Goal: Task Accomplishment & Management: Manage account settings

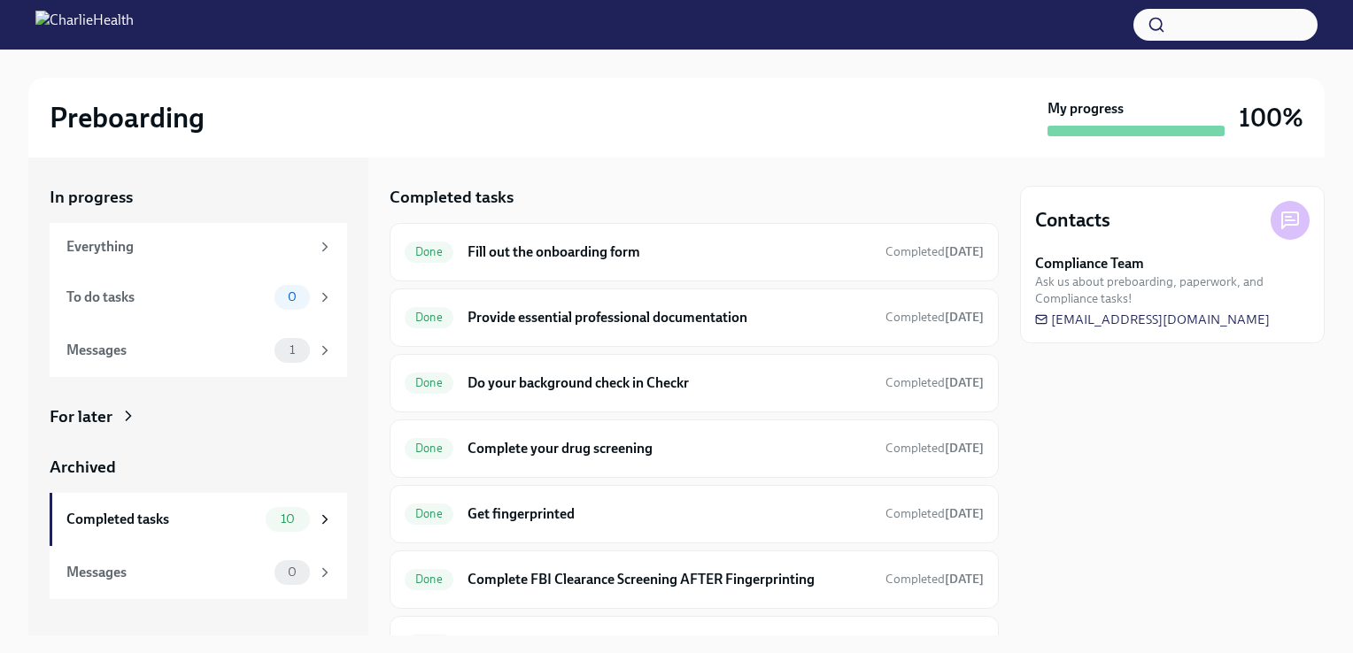
scroll to position [329, 0]
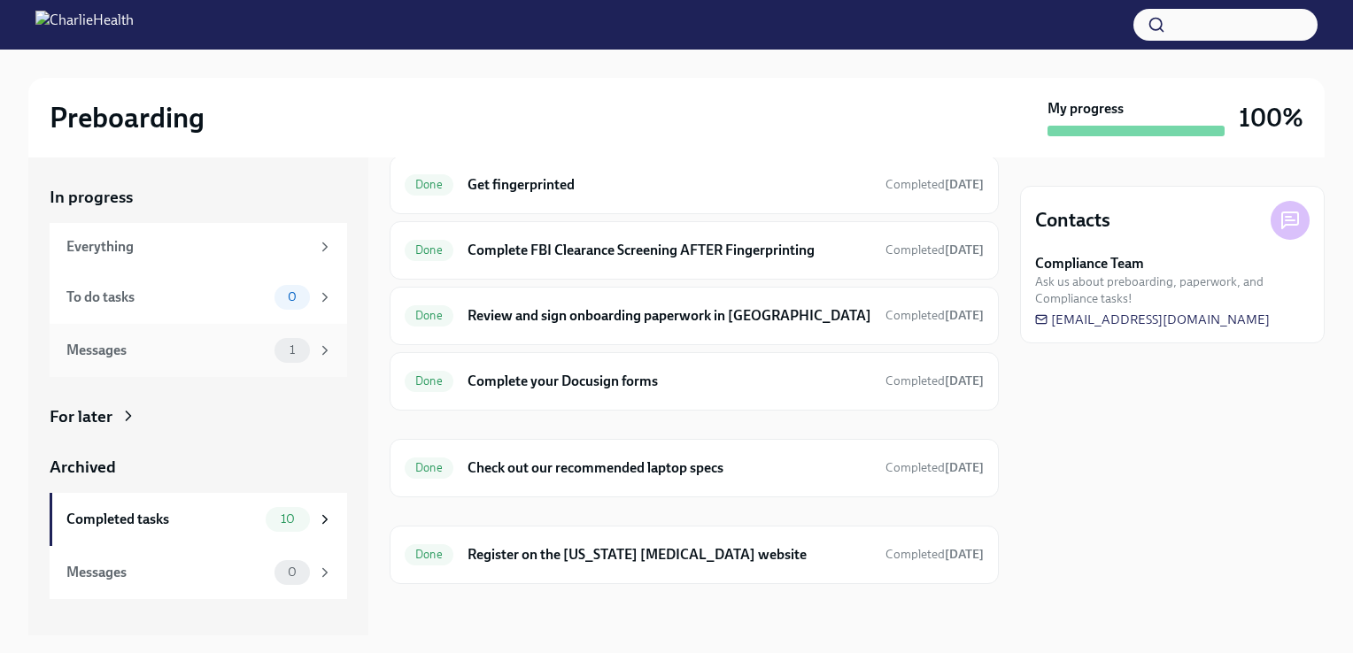
click at [216, 354] on div "Messages" at bounding box center [166, 350] width 201 height 19
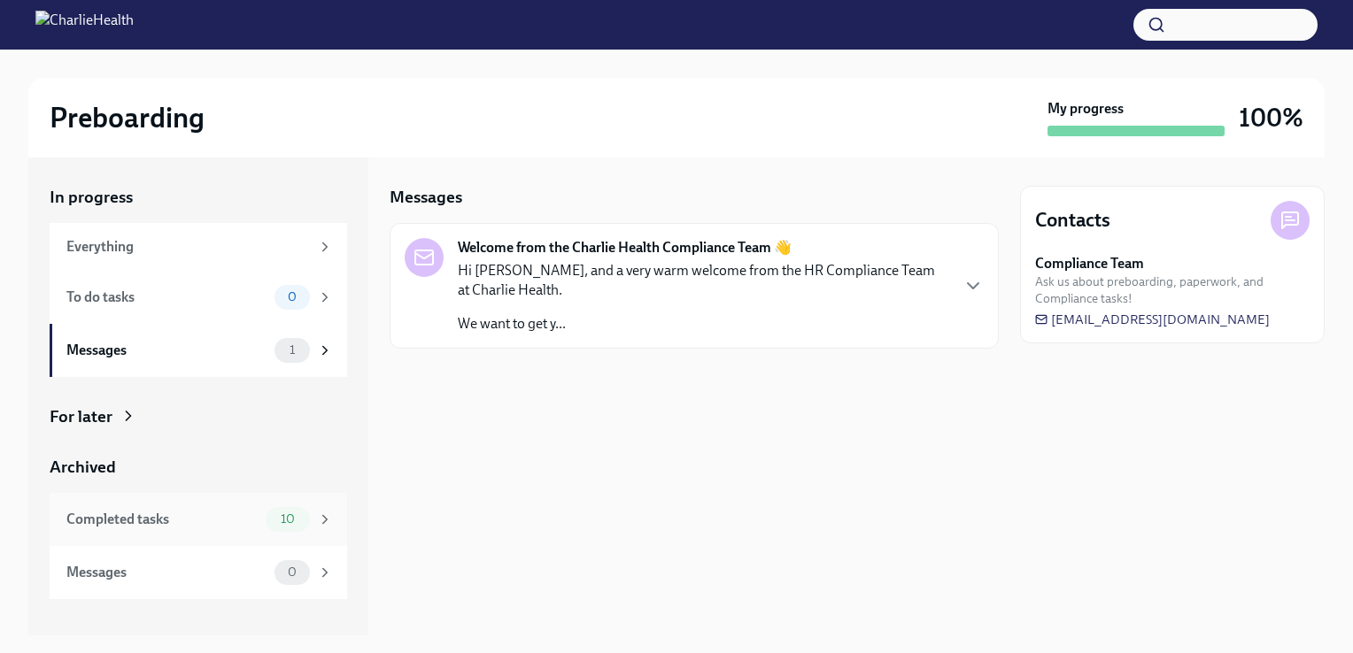
click at [205, 515] on div "Completed tasks" at bounding box center [162, 519] width 192 height 19
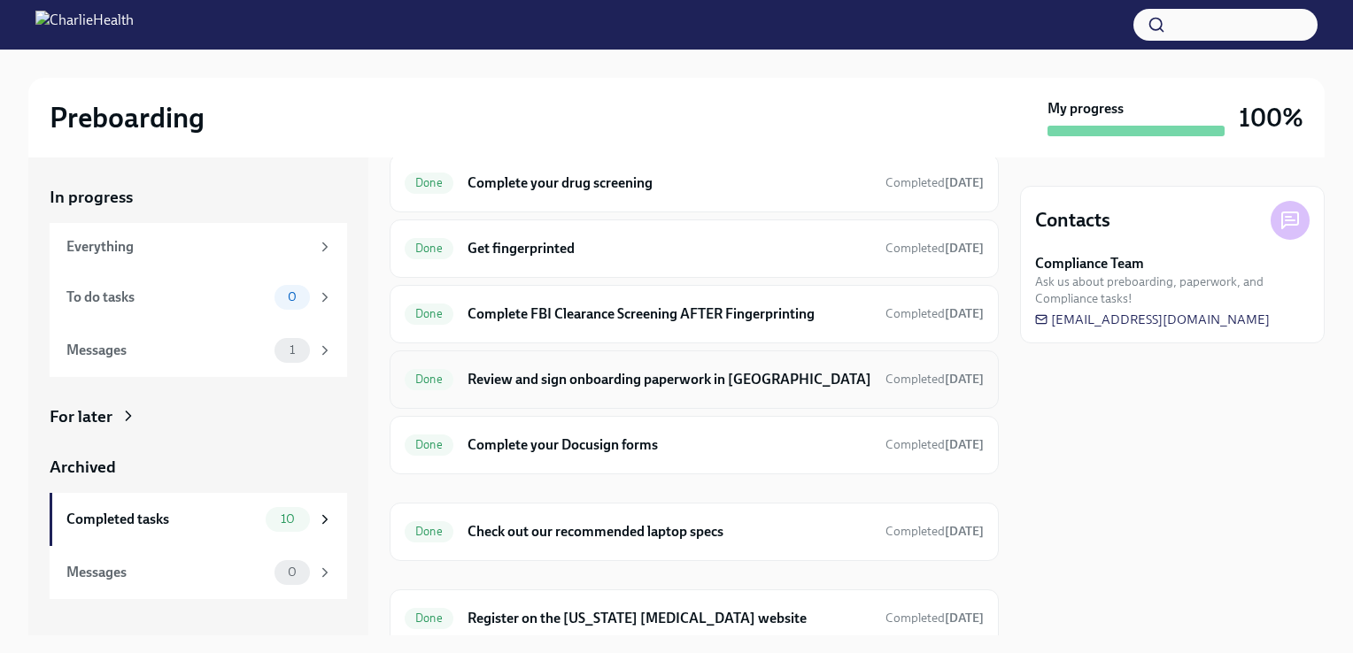
scroll to position [329, 0]
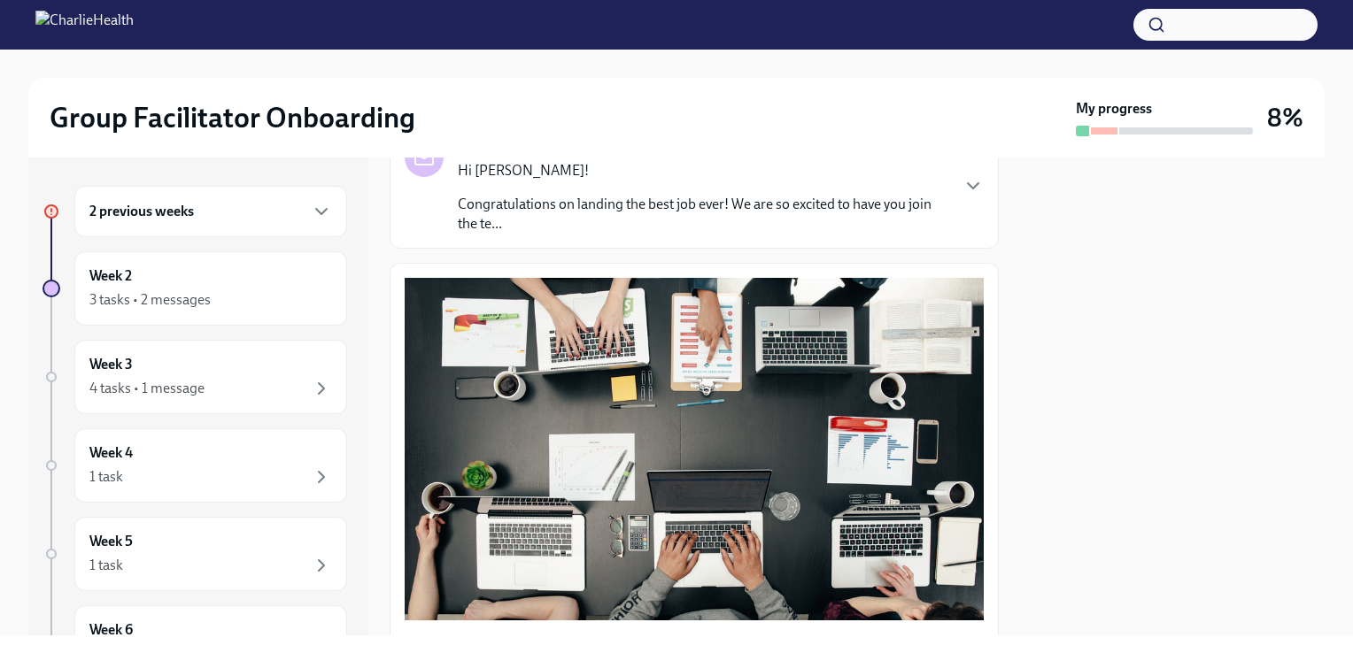
click at [197, 220] on div "2 previous weeks" at bounding box center [210, 211] width 243 height 21
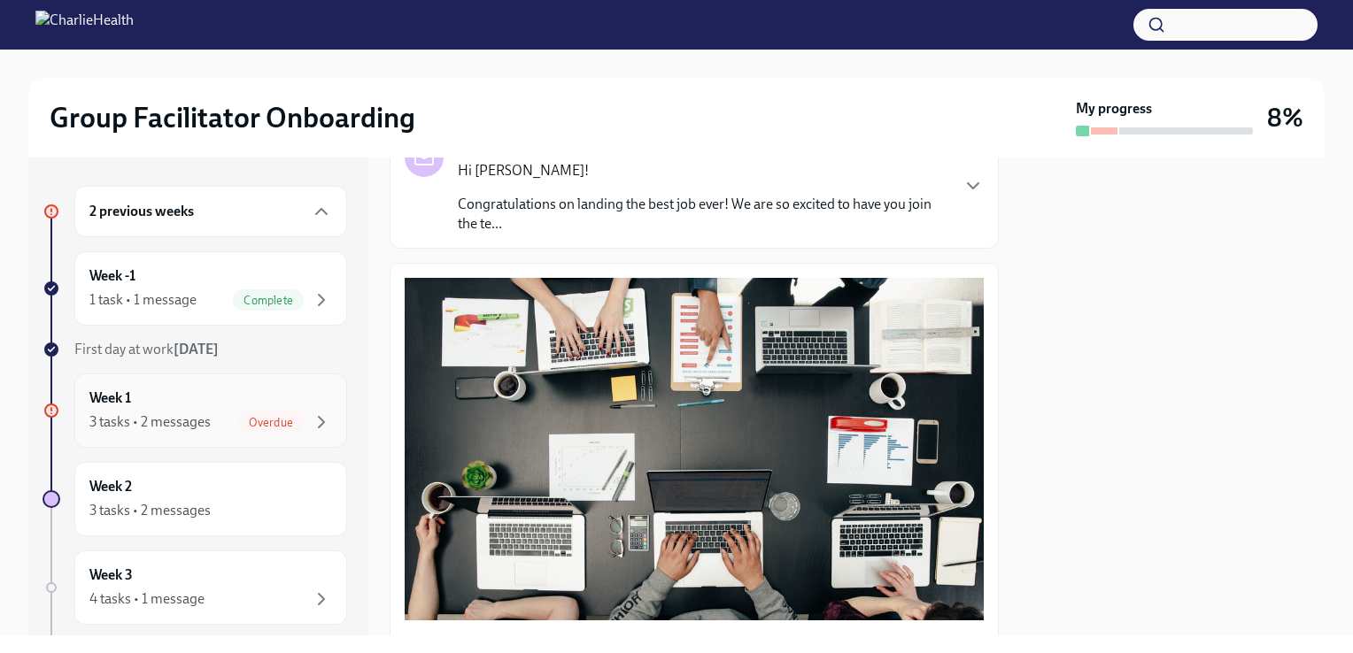
click at [190, 409] on div "Week 1 3 tasks • 2 messages Overdue" at bounding box center [210, 411] width 243 height 44
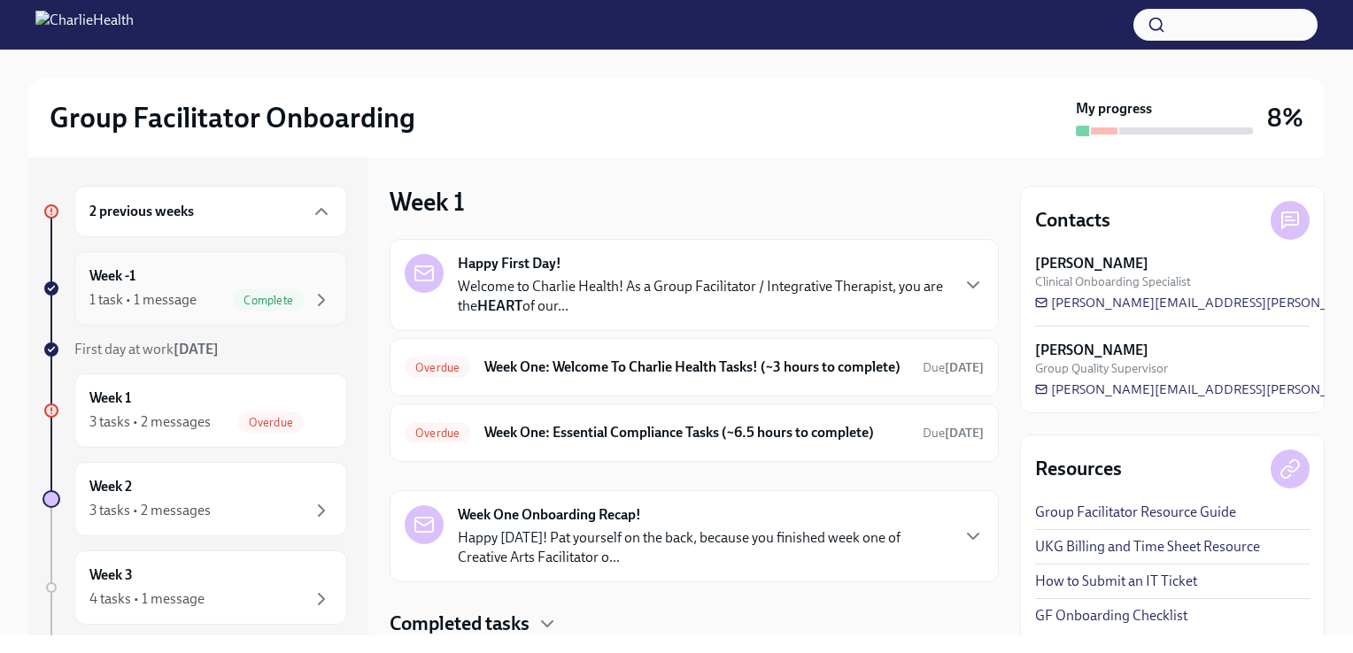
click at [195, 300] on div "1 task • 1 message" at bounding box center [142, 299] width 107 height 19
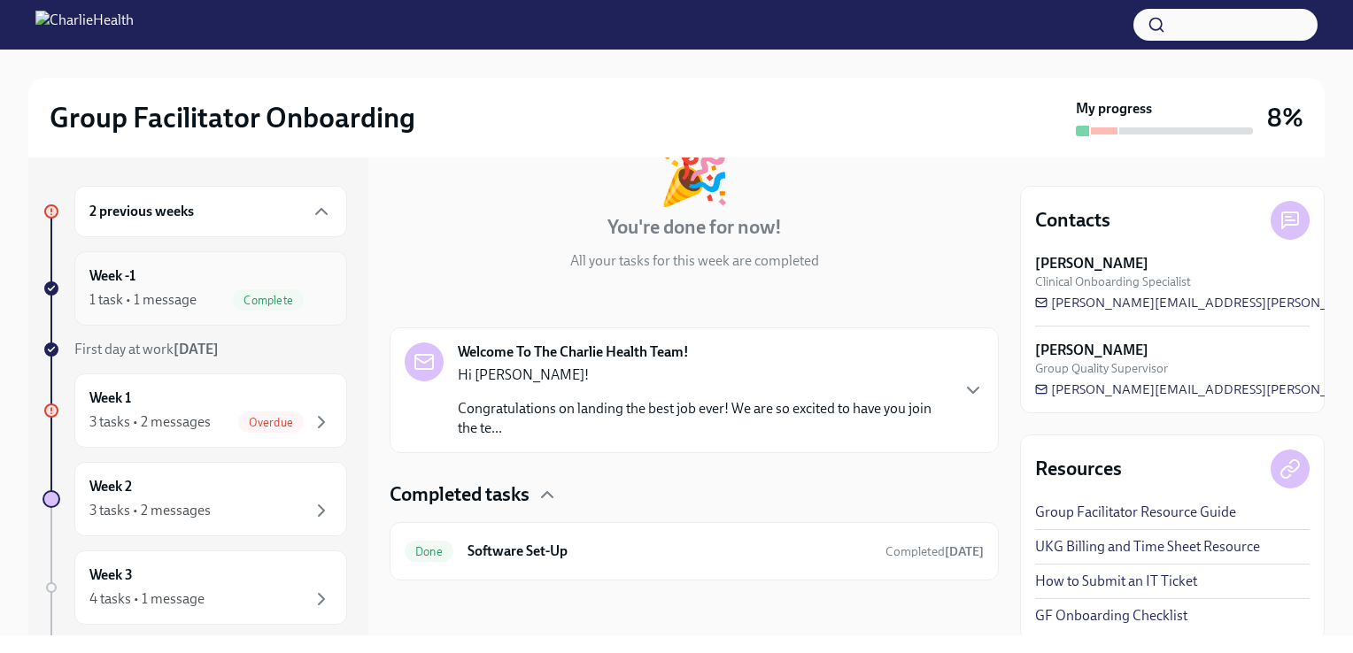
click at [211, 298] on div "1 task • 1 message Complete" at bounding box center [210, 300] width 243 height 21
click at [552, 545] on h6 "Software Set-Up" at bounding box center [669, 551] width 404 height 19
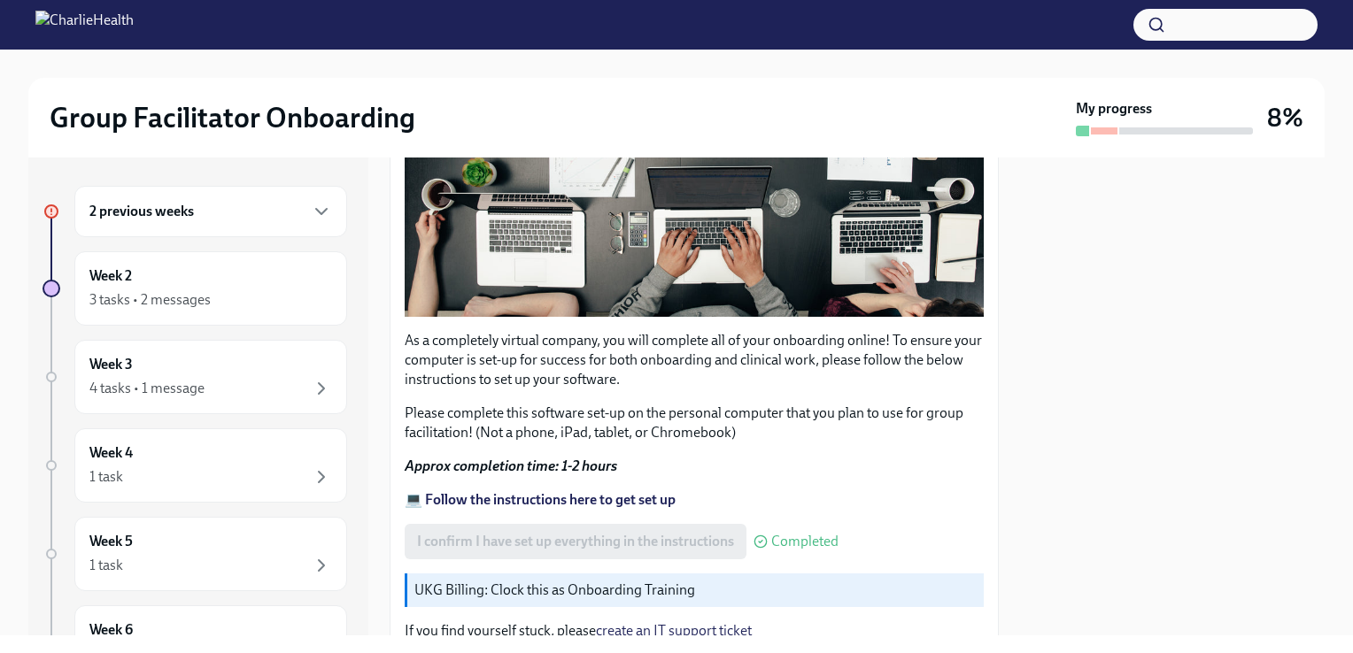
scroll to position [582, 0]
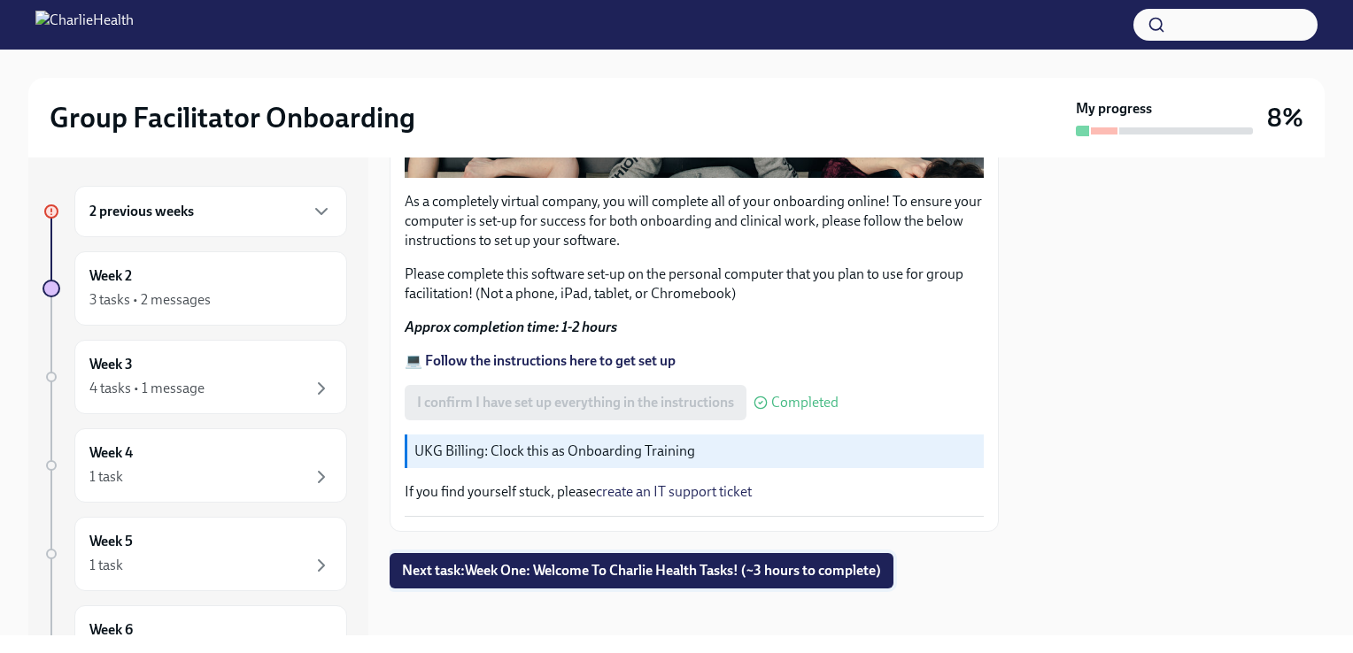
click at [590, 562] on span "Next task : Week One: Welcome To Charlie Health Tasks! (~3 hours to complete)" at bounding box center [641, 571] width 479 height 18
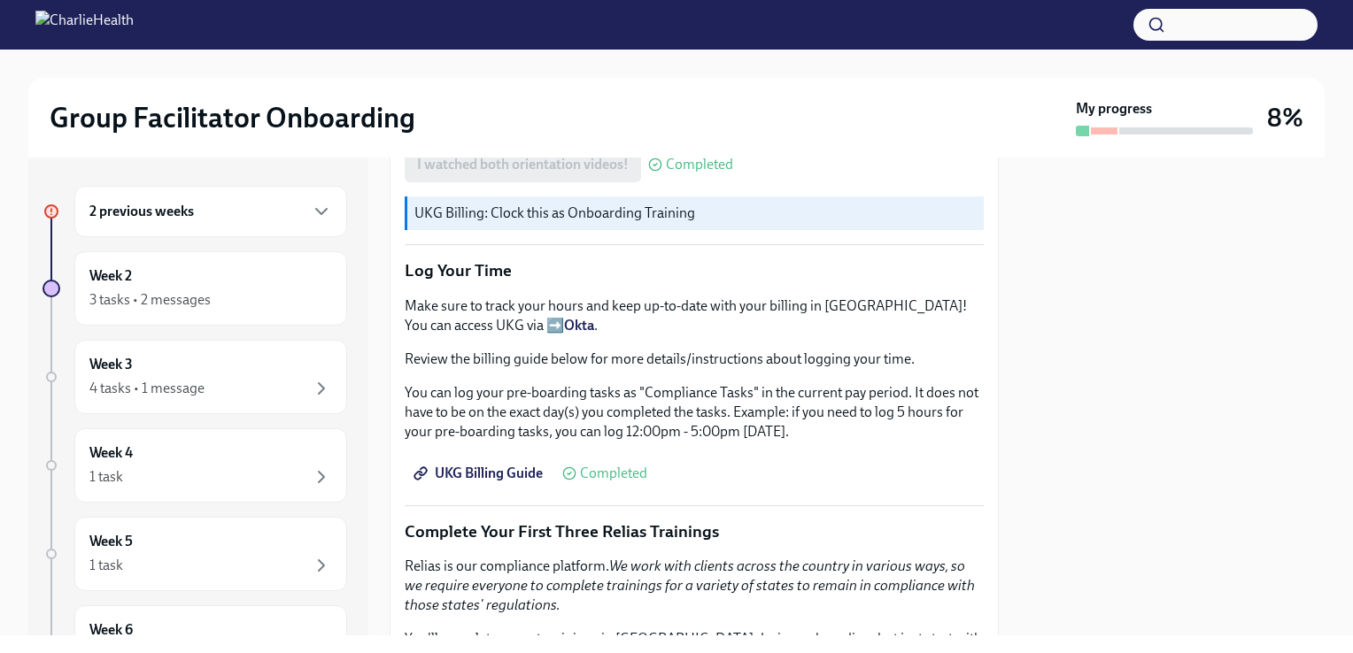
scroll to position [1859, 0]
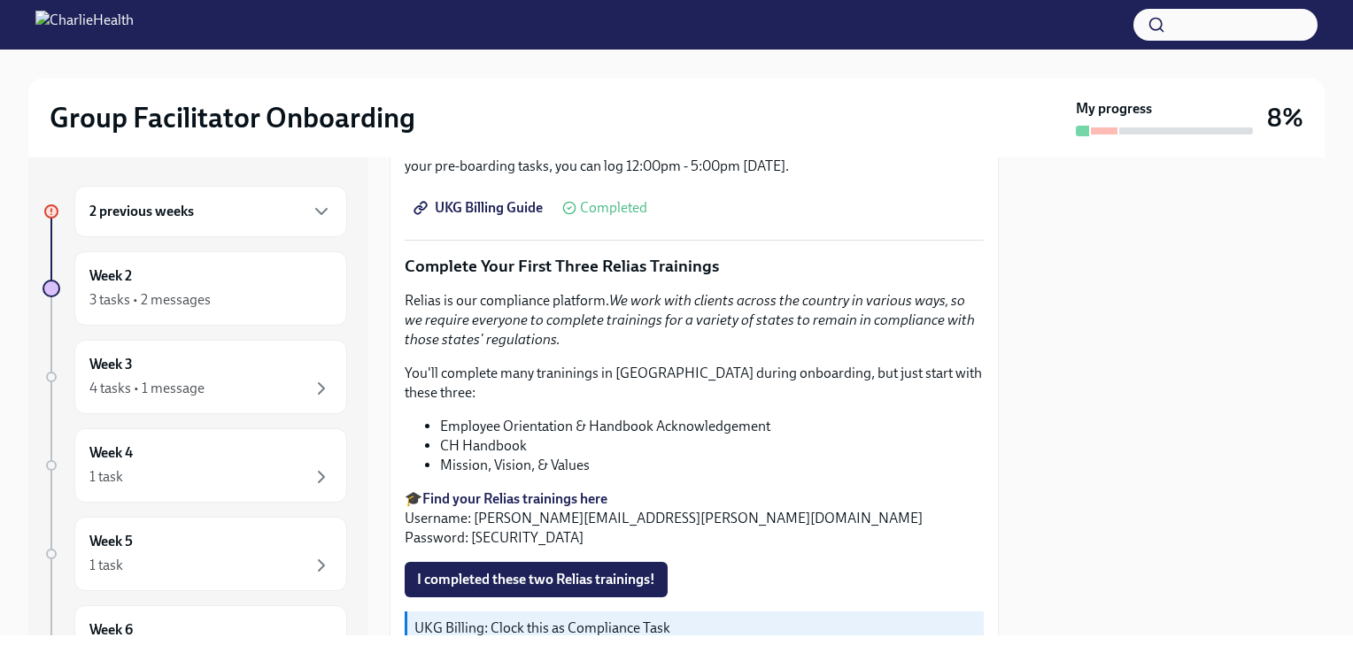
click at [202, 225] on div "2 previous weeks" at bounding box center [210, 211] width 273 height 51
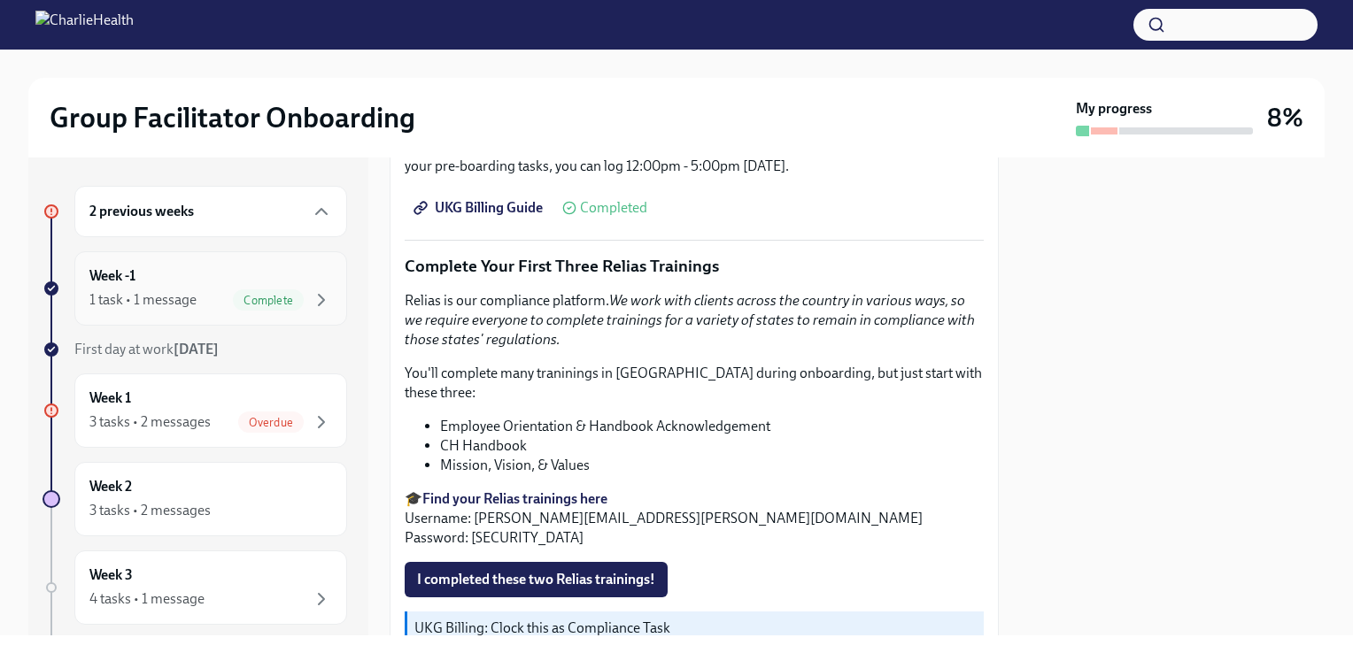
click at [211, 303] on div "1 task • 1 message Complete" at bounding box center [210, 300] width 243 height 21
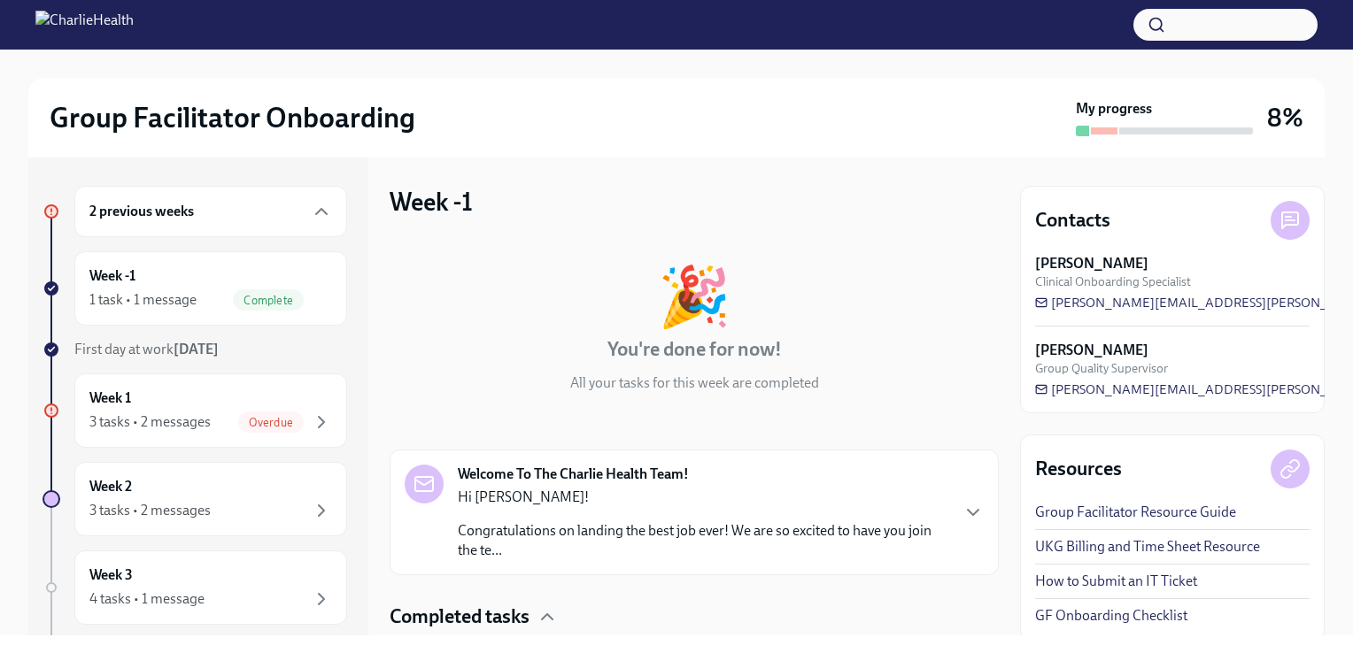
scroll to position [122, 0]
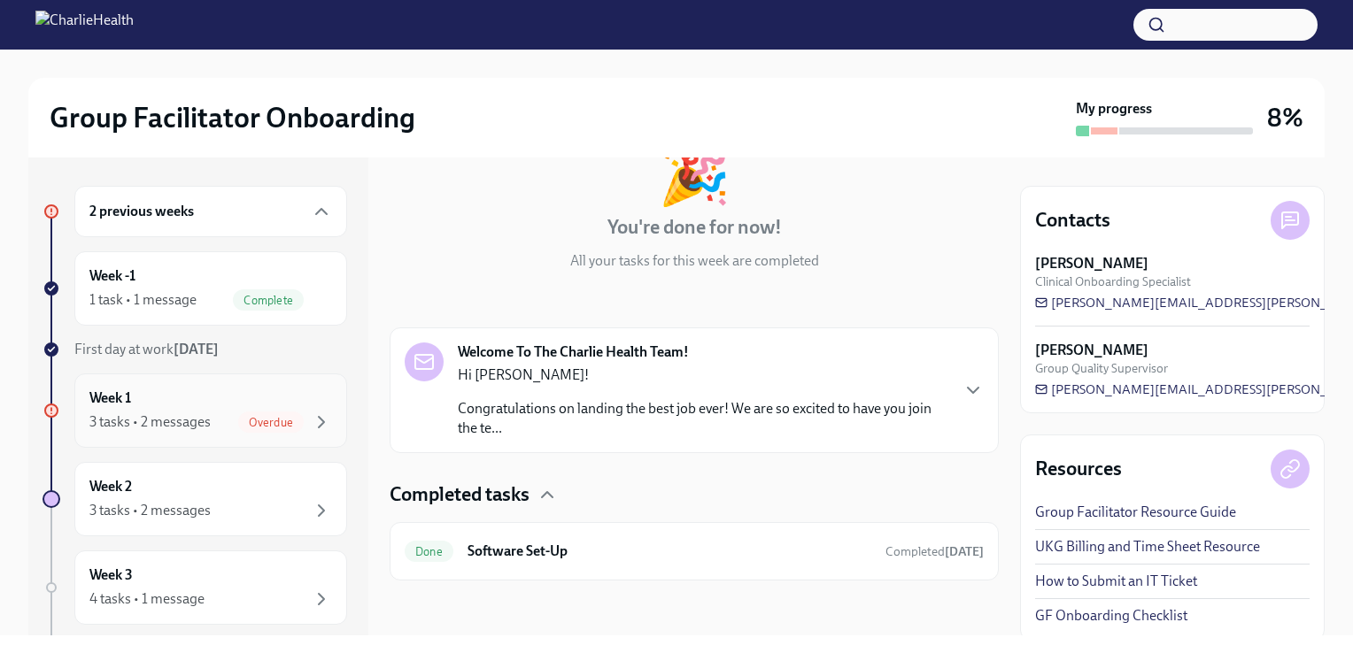
click at [129, 405] on h6 "Week 1" at bounding box center [110, 398] width 42 height 19
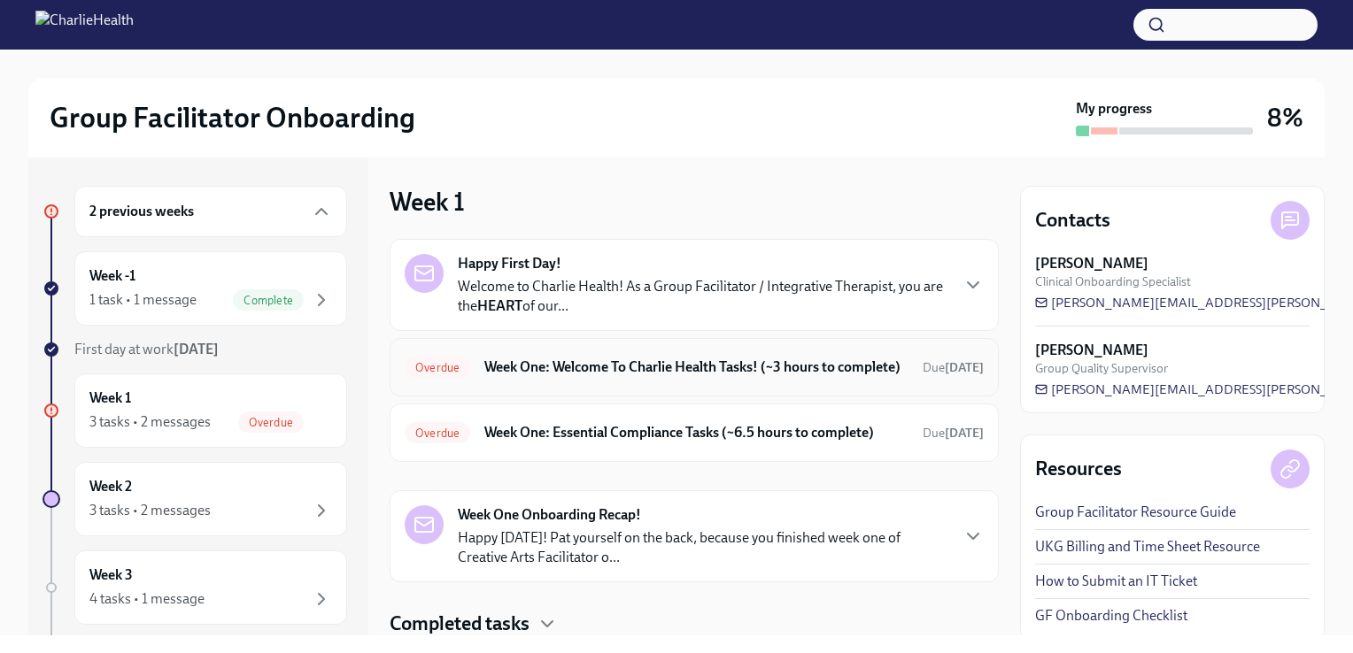
click at [591, 375] on h6 "Week One: Welcome To Charlie Health Tasks! (~3 hours to complete)" at bounding box center [696, 367] width 424 height 19
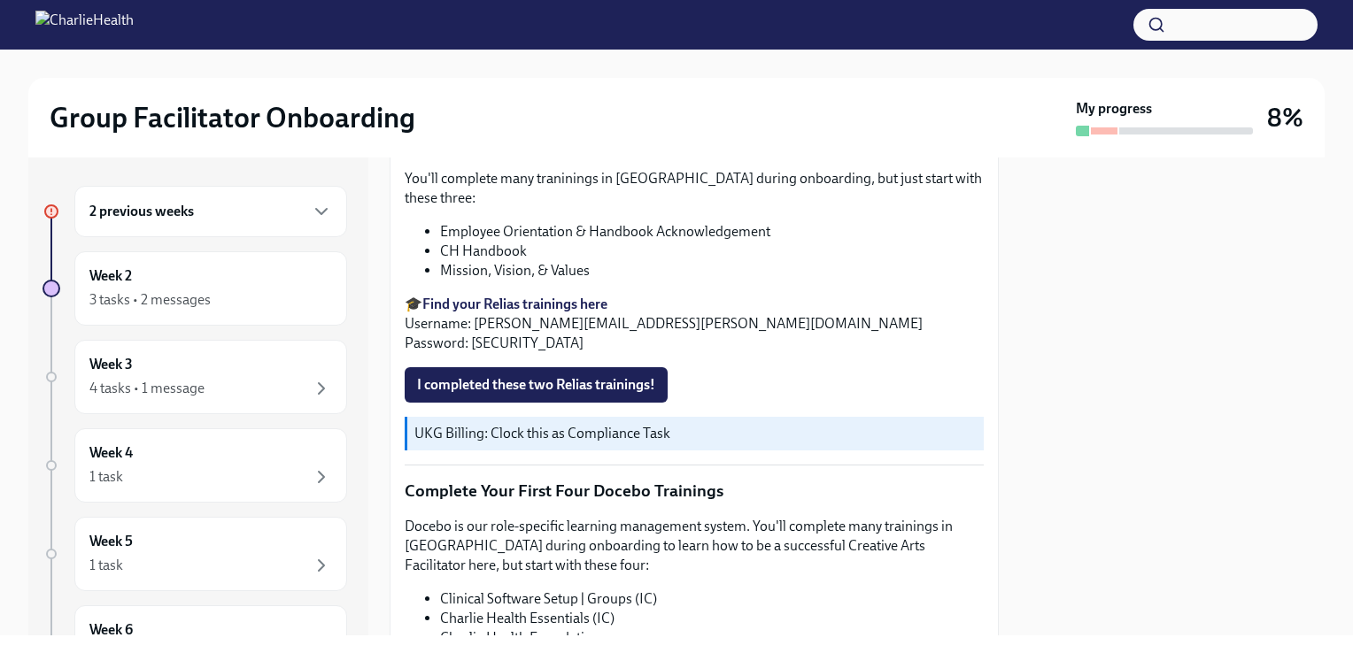
scroll to position [2085, 0]
